Goal: Task Accomplishment & Management: Manage account settings

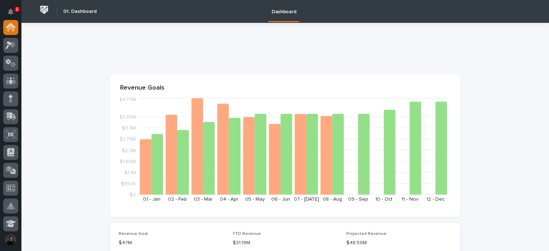
click at [18, 133] on div at bounding box center [10, 126] width 21 height 213
click at [16, 133] on div at bounding box center [10, 134] width 15 height 15
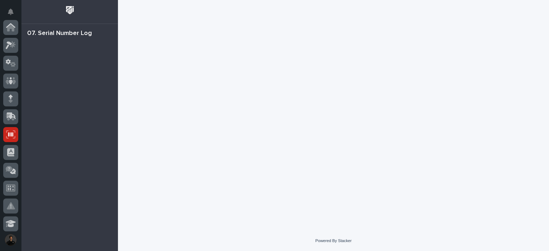
scroll to position [107, 0]
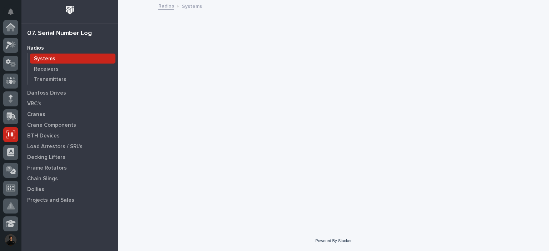
scroll to position [107, 0]
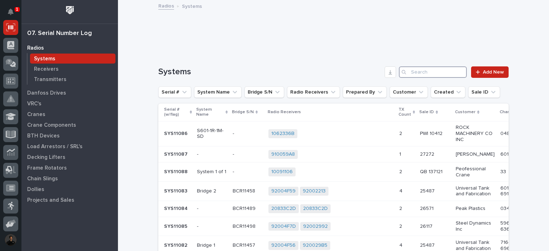
click at [423, 75] on input "Search" at bounding box center [433, 71] width 68 height 11
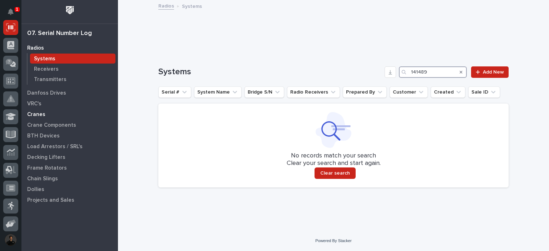
type input "141489"
click at [35, 112] on p "Cranes" at bounding box center [36, 114] width 18 height 6
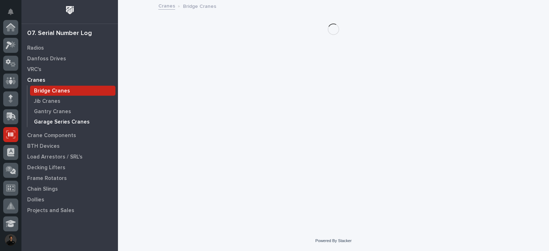
scroll to position [107, 0]
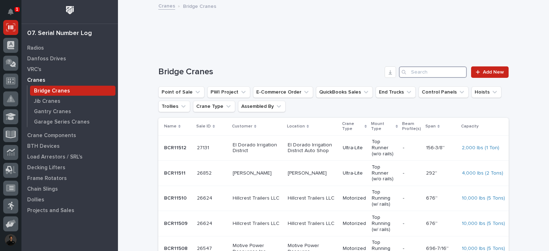
click at [412, 71] on input "Search" at bounding box center [433, 71] width 68 height 11
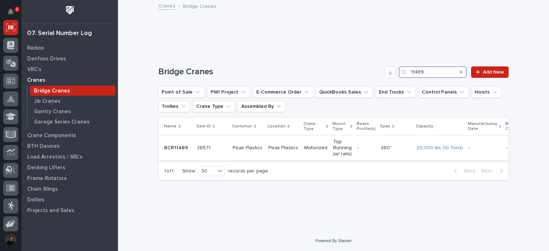
type input "11489"
click at [235, 140] on td "Peak Plastics" at bounding box center [248, 147] width 36 height 25
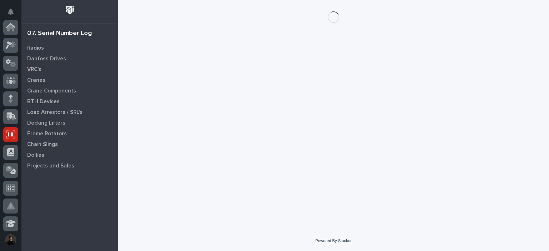
scroll to position [107, 0]
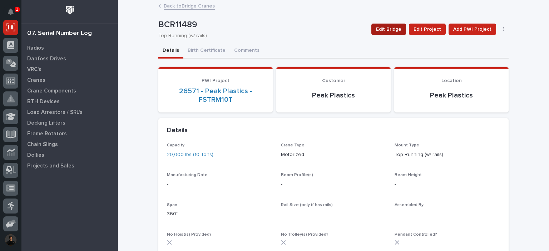
click at [401, 29] on span "Edit Bridge" at bounding box center [388, 29] width 25 height 9
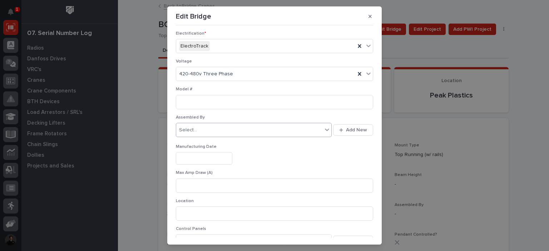
scroll to position [166, 0]
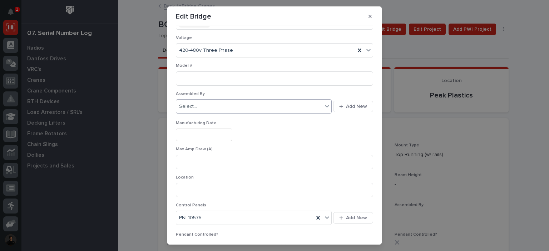
click at [207, 105] on div "Select..." at bounding box center [249, 107] width 146 height 12
type input "****"
click at [203, 115] on div "[PERSON_NAME] [PERSON_NAME]" at bounding box center [249, 119] width 152 height 13
click at [199, 80] on input at bounding box center [274, 78] width 197 height 14
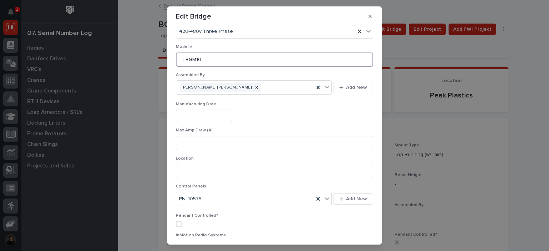
scroll to position [214, 0]
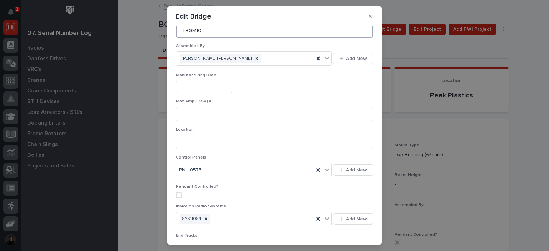
type input "TRGM10"
click at [203, 85] on input "text" at bounding box center [204, 87] width 56 height 13
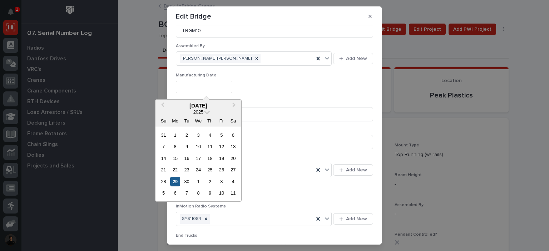
click at [170, 182] on div "29" at bounding box center [175, 182] width 10 height 10
type input "**********"
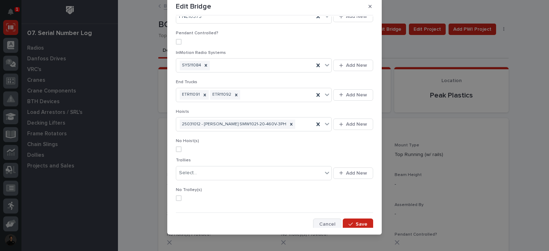
scroll to position [15, 0]
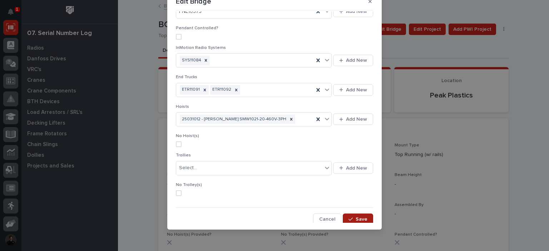
click at [348, 219] on icon "button" at bounding box center [350, 219] width 4 height 5
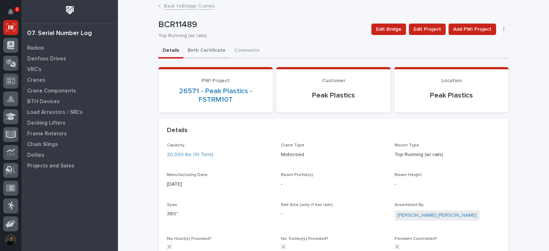
click at [196, 52] on button "Birth Certificate" at bounding box center [206, 51] width 46 height 15
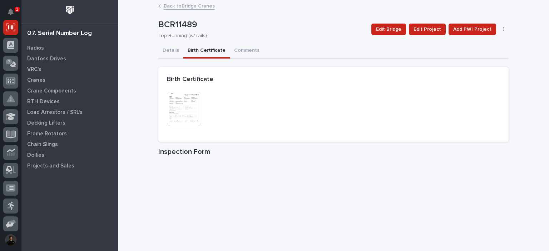
click at [194, 110] on img at bounding box center [184, 109] width 34 height 34
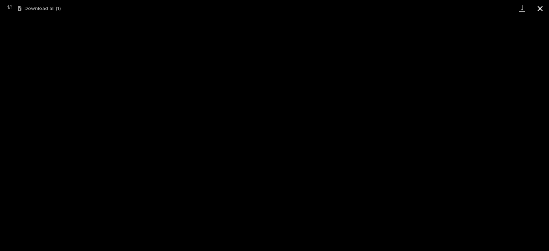
click at [538, 8] on button "Close gallery" at bounding box center [540, 8] width 18 height 17
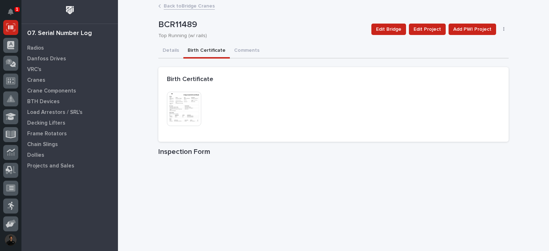
click at [253, 105] on div "This file cannot be opened Download File" at bounding box center [219, 110] width 105 height 36
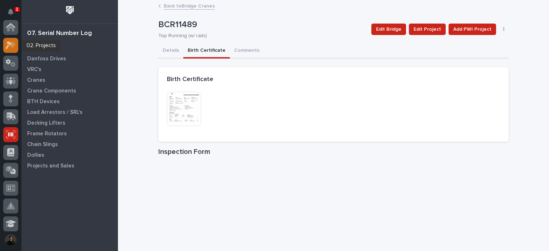
click at [5, 48] on div at bounding box center [10, 45] width 15 height 15
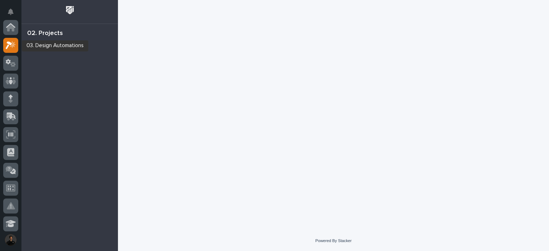
scroll to position [18, 0]
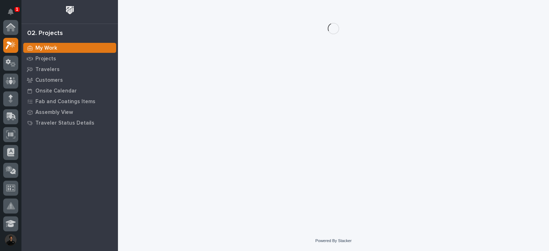
scroll to position [18, 0]
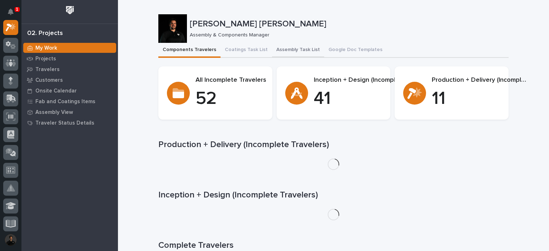
click at [293, 51] on button "Assembly Task List" at bounding box center [298, 50] width 52 height 15
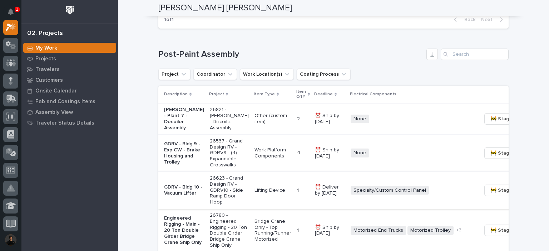
scroll to position [500, 0]
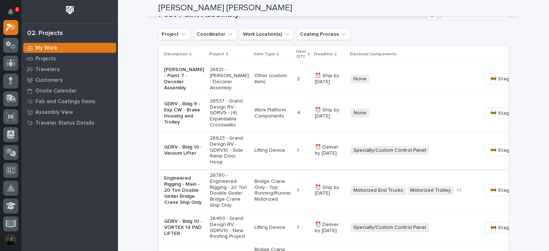
click at [490, 155] on span "🚧 Staging →" at bounding box center [505, 150] width 30 height 9
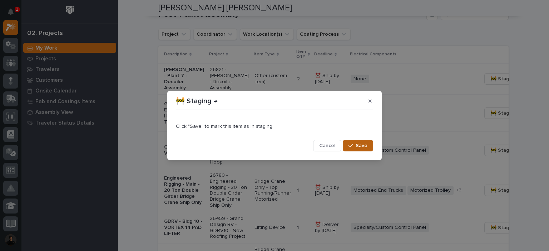
click at [350, 146] on icon "button" at bounding box center [350, 145] width 4 height 5
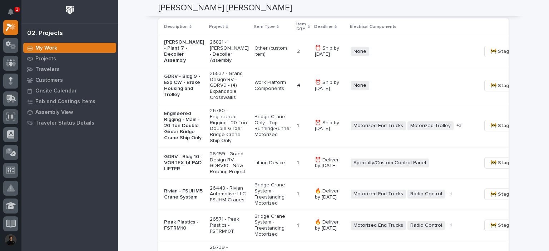
scroll to position [571, 0]
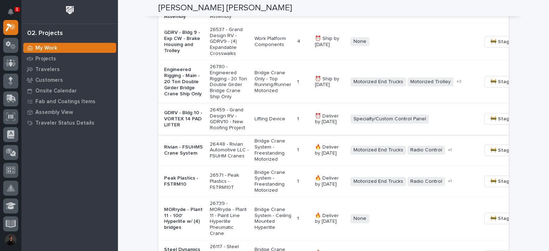
click at [491, 123] on span "🚧 Staging →" at bounding box center [505, 119] width 30 height 9
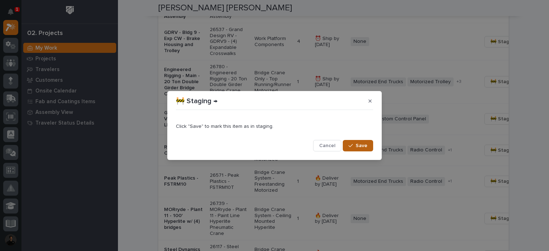
click at [353, 148] on button "Save" at bounding box center [358, 145] width 30 height 11
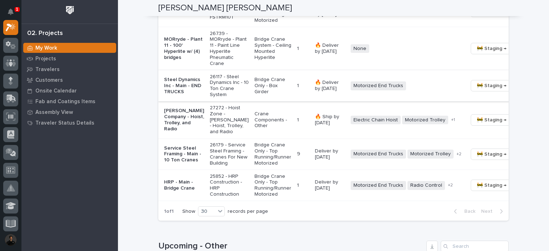
scroll to position [714, 0]
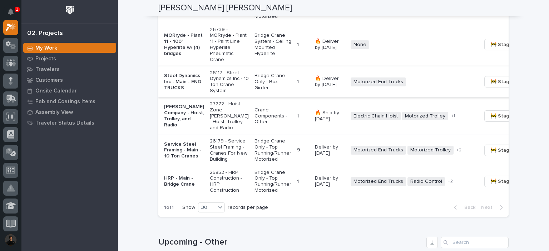
click at [312, 135] on td "🔥 Ship by [DATE]" at bounding box center [330, 116] width 36 height 37
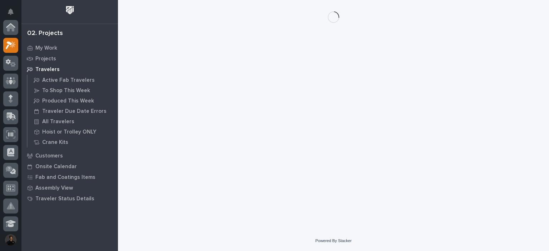
scroll to position [18, 0]
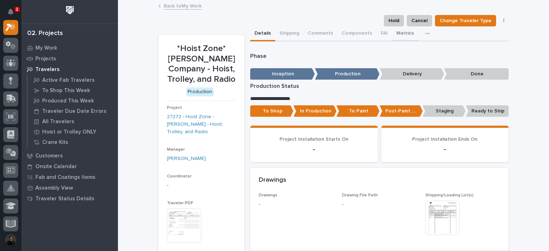
click at [401, 29] on button "Metrics" at bounding box center [405, 33] width 26 height 15
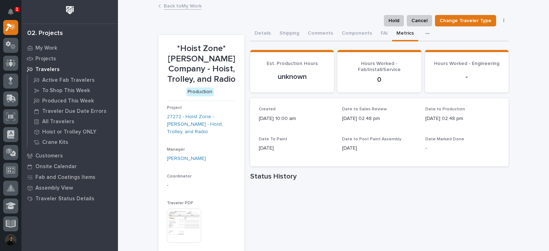
click at [183, 7] on link "Back to My Work" at bounding box center [183, 5] width 38 height 8
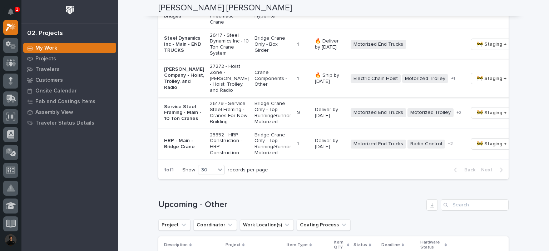
scroll to position [772, 0]
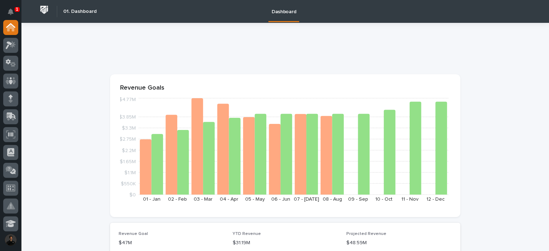
click at [5, 143] on div at bounding box center [10, 136] width 15 height 18
click at [8, 139] on div at bounding box center [10, 134] width 15 height 15
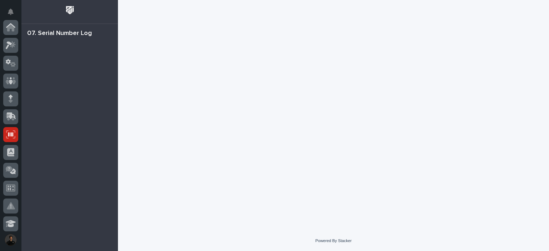
scroll to position [107, 0]
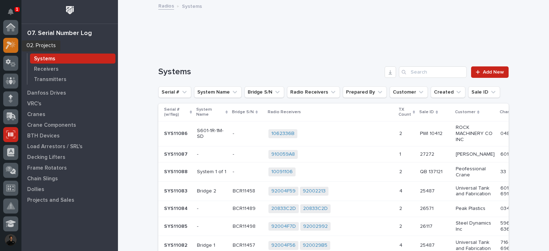
click at [7, 47] on icon at bounding box center [9, 45] width 6 height 8
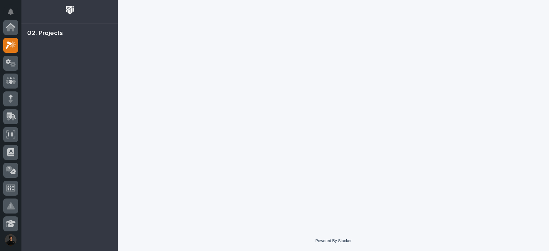
scroll to position [18, 0]
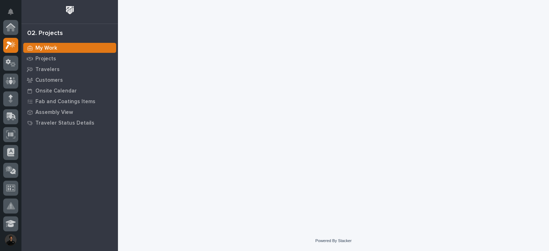
scroll to position [18, 0]
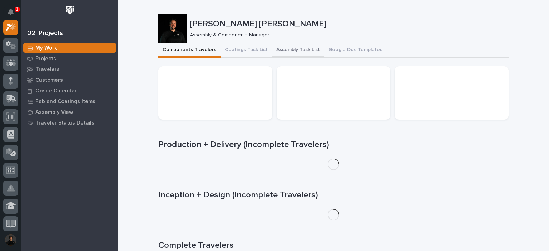
click at [274, 51] on button "Assembly Task List" at bounding box center [298, 50] width 52 height 15
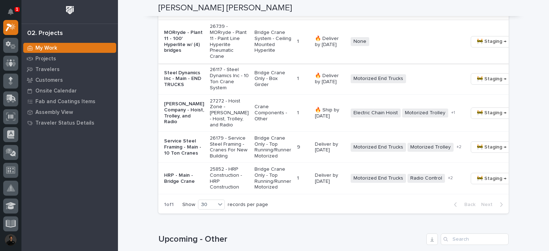
scroll to position [714, 0]
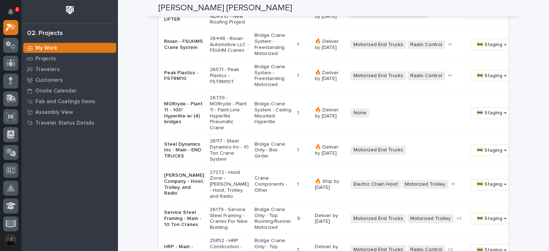
click at [210, 85] on p "26571 - Peak Plastics - FSTRM10T" at bounding box center [229, 76] width 39 height 18
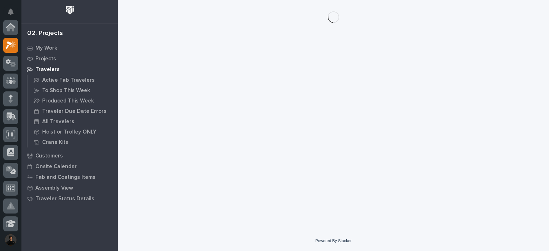
scroll to position [18, 0]
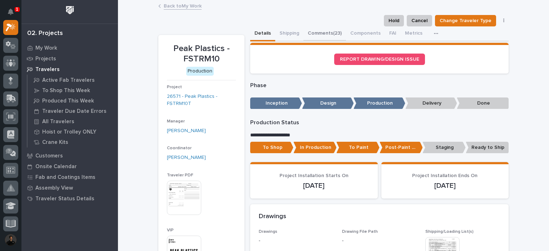
click at [310, 39] on button "Comments (23)" at bounding box center [324, 33] width 43 height 15
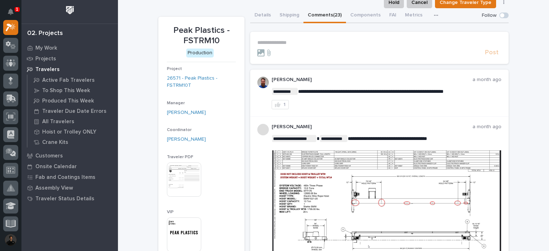
scroll to position [24, 0]
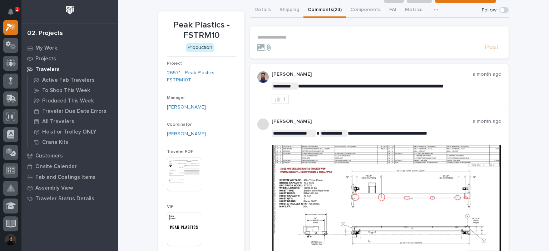
click at [180, 84] on div "Project 26571 - Peak Plastics - FSTRM10T" at bounding box center [201, 75] width 69 height 29
click at [181, 80] on link "26571 - Peak Plastics - FSTRM10T" at bounding box center [201, 76] width 69 height 15
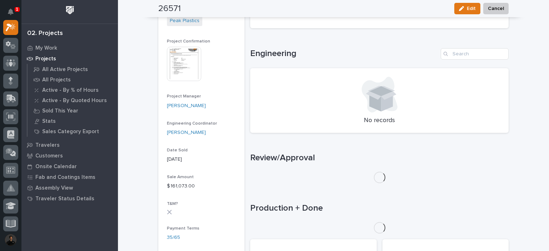
scroll to position [286, 0]
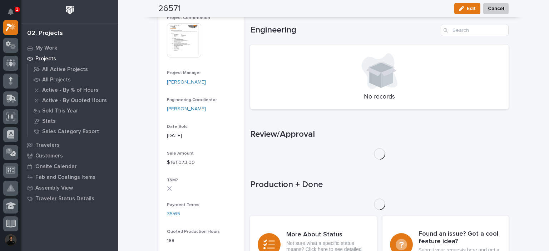
click at [186, 56] on img at bounding box center [184, 40] width 34 height 34
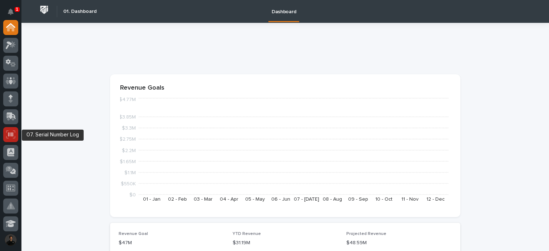
click at [13, 136] on icon at bounding box center [10, 134] width 5 height 4
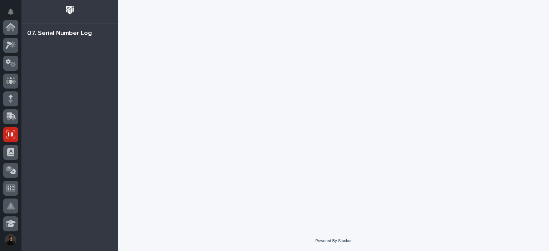
scroll to position [107, 0]
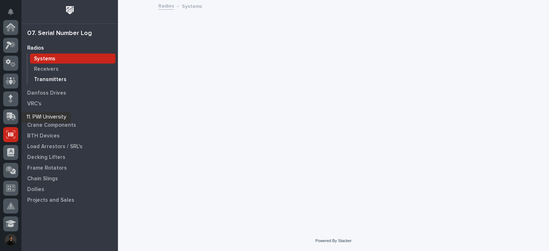
scroll to position [107, 0]
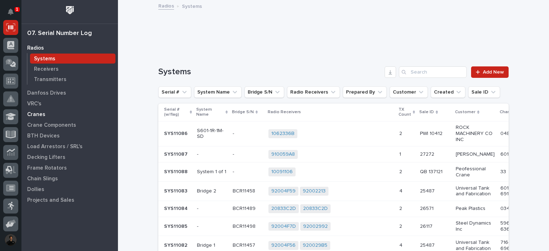
click at [29, 112] on p "Cranes" at bounding box center [36, 114] width 18 height 6
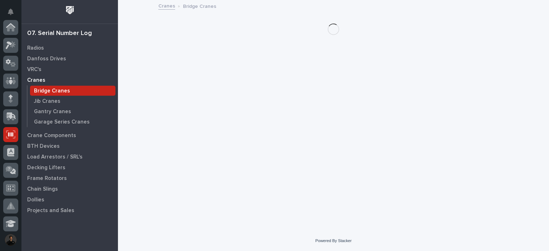
scroll to position [107, 0]
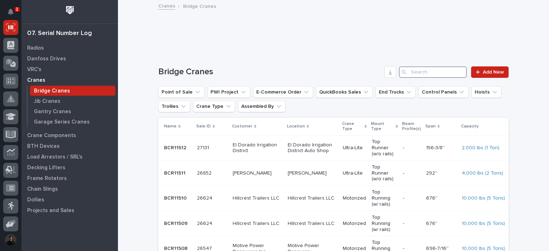
click at [421, 75] on input "Search" at bounding box center [433, 71] width 68 height 11
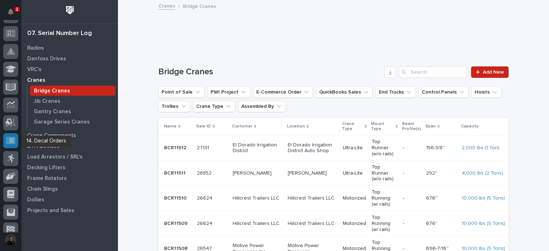
click at [13, 134] on div at bounding box center [10, 140] width 15 height 15
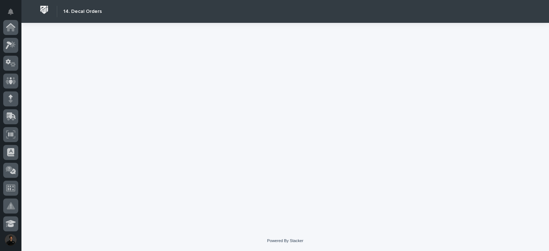
scroll to position [216, 0]
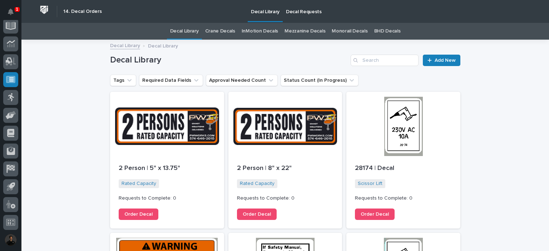
click at [233, 34] on link "Crane Decals" at bounding box center [220, 31] width 30 height 17
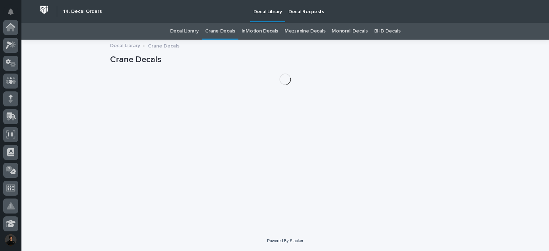
scroll to position [216, 0]
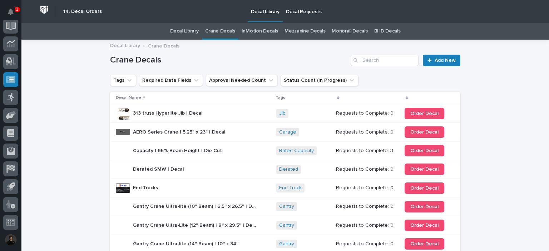
click at [295, 14] on p "Decal Requests" at bounding box center [304, 7] width 36 height 15
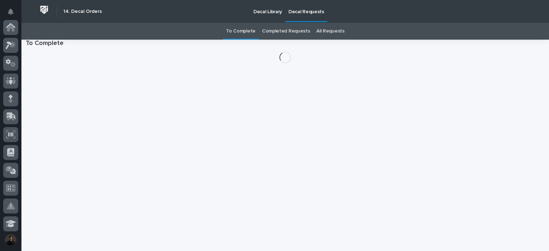
scroll to position [216, 0]
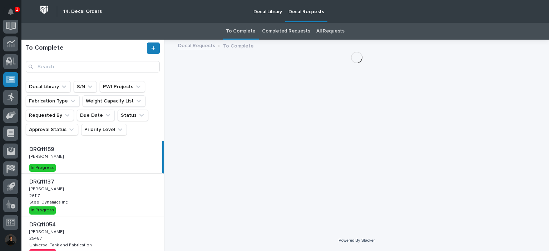
click at [292, 34] on link "Completed Requests" at bounding box center [286, 31] width 48 height 17
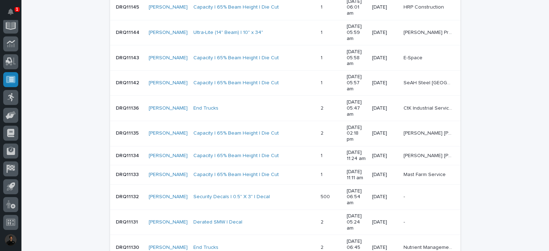
scroll to position [286, 0]
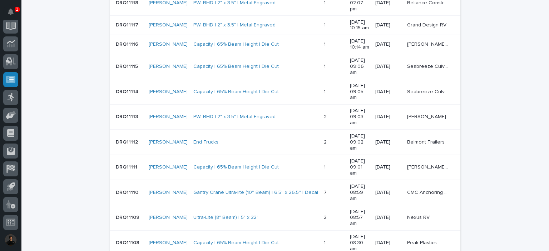
click at [418, 239] on p "Peak Plastics" at bounding box center [422, 243] width 31 height 8
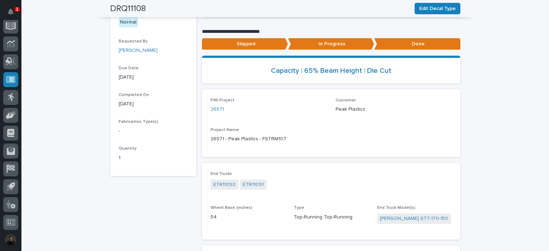
scroll to position [137, 0]
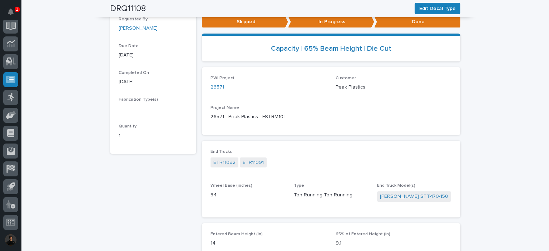
click at [476, 65] on div "**********" at bounding box center [284, 165] width 527 height 524
click at [479, 143] on div "**********" at bounding box center [284, 165] width 527 height 524
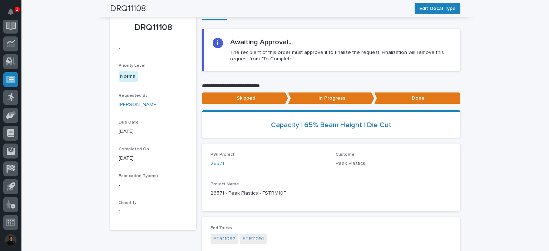
scroll to position [0, 0]
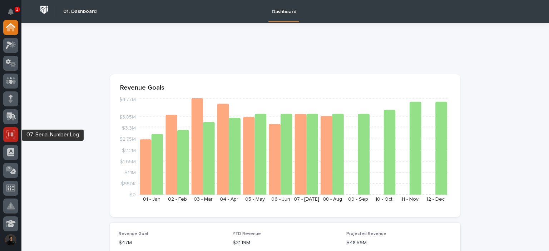
click at [8, 140] on div at bounding box center [10, 134] width 15 height 15
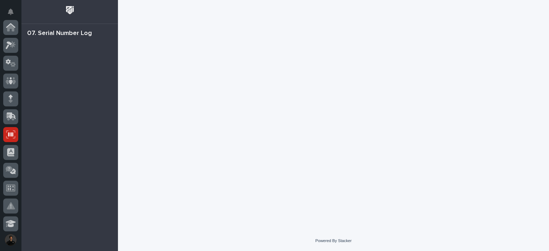
scroll to position [107, 0]
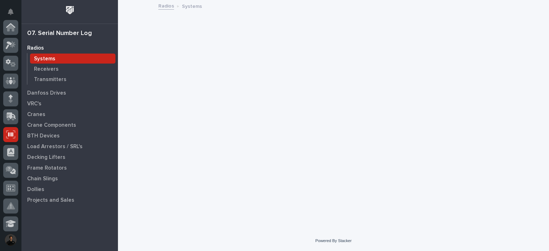
scroll to position [107, 0]
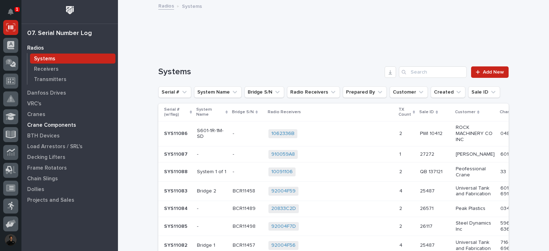
click at [54, 126] on p "Crane Components" at bounding box center [51, 125] width 49 height 6
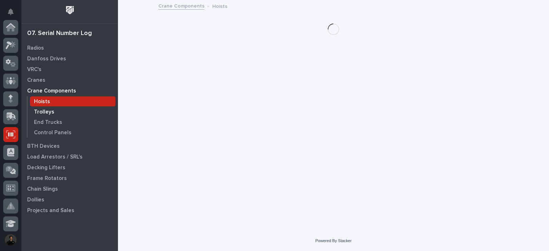
scroll to position [107, 0]
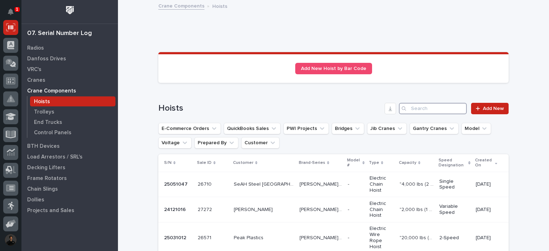
click at [419, 109] on input "Search" at bounding box center [433, 108] width 68 height 11
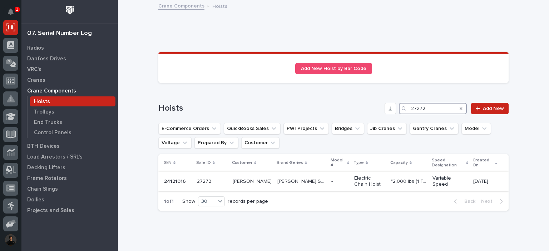
type input "27272"
click at [391, 183] on p ""2,000 lbs (1 Ton)"" at bounding box center [409, 181] width 37 height 8
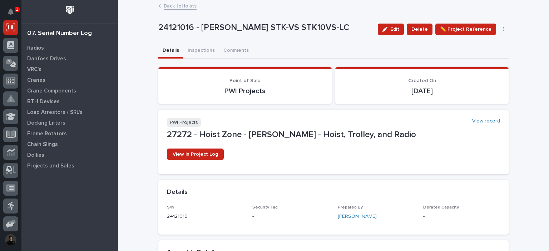
click at [195, 43] on div "24121016 - Starke STK-VS STK10VS-LC Edit Delete ✏️ Project Reference Edit PWI P…" at bounding box center [333, 29] width 350 height 29
click at [194, 48] on button "Inspections" at bounding box center [201, 51] width 36 height 15
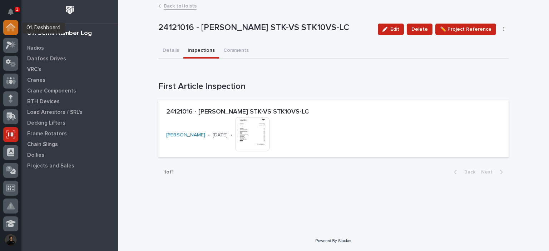
click at [16, 29] on div at bounding box center [10, 27] width 15 height 15
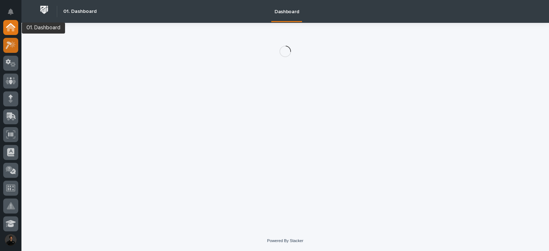
click at [11, 38] on div at bounding box center [10, 45] width 15 height 15
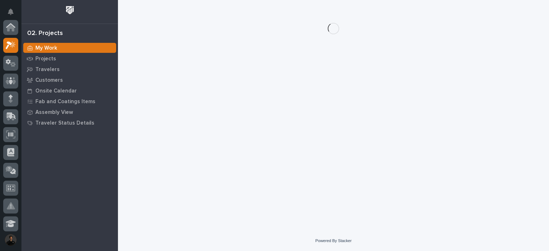
scroll to position [18, 0]
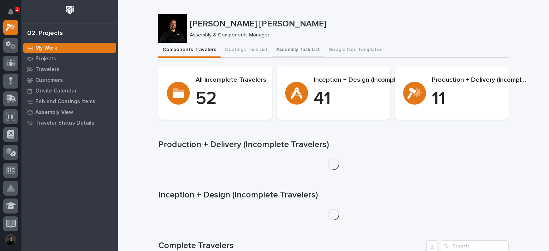
click at [283, 43] on button "Assembly Task List" at bounding box center [298, 50] width 52 height 15
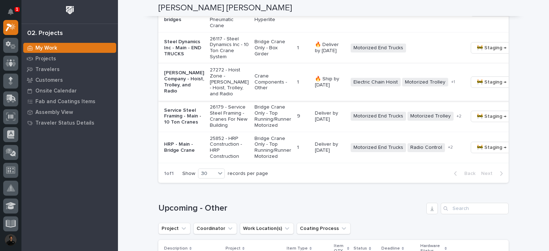
scroll to position [758, 0]
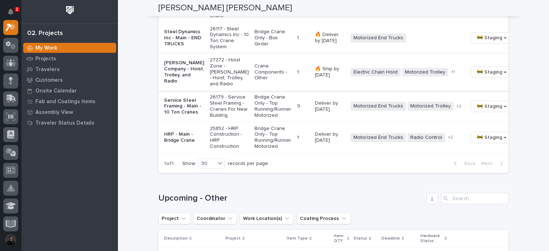
click at [476, 76] on span "🚧 Staging →" at bounding box center [491, 72] width 30 height 9
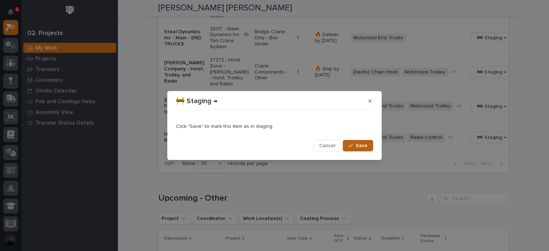
click at [358, 143] on span "Save" at bounding box center [361, 146] width 12 height 6
drag, startPoint x: 179, startPoint y: 101, endPoint x: 196, endPoint y: 97, distance: 17.2
click at [196, 97] on p "🚧 Staging →" at bounding box center [197, 101] width 42 height 9
